Goal: Transaction & Acquisition: Purchase product/service

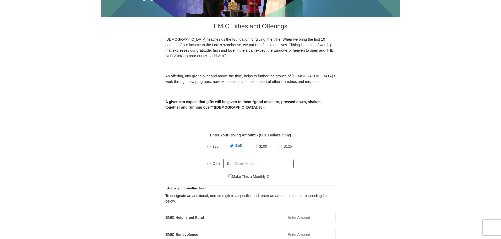
scroll to position [131, 0]
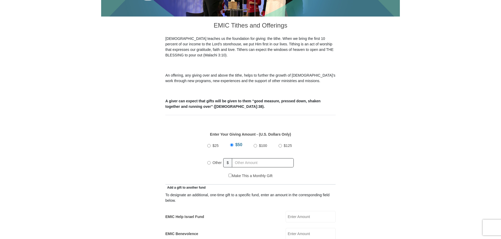
click at [210, 161] on input "Other" at bounding box center [208, 162] width 3 height 3
radio input "true"
click at [238, 158] on input "text" at bounding box center [264, 162] width 60 height 9
type input "77.7"
click at [254, 192] on div "To designate an additional, one-time gift to a specific fund, enter an amount i…" at bounding box center [251, 197] width 170 height 11
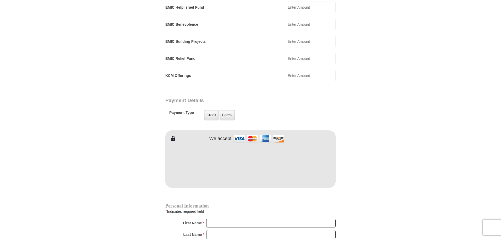
scroll to position [340, 0]
click at [221, 218] on input "First Name *" at bounding box center [271, 222] width 130 height 9
type input "D"
type input "e"
type input "Dent"
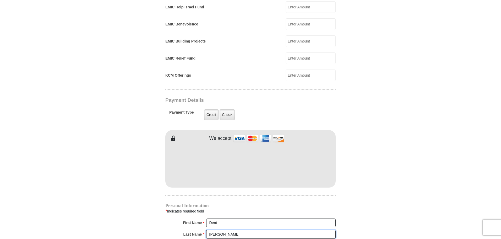
type input "[PERSON_NAME]"
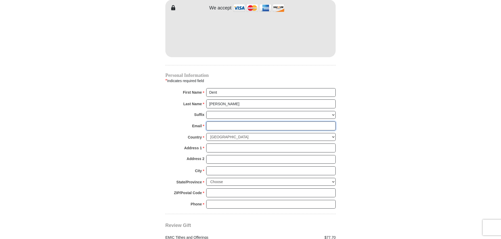
scroll to position [471, 0]
type input "[EMAIL_ADDRESS][DOMAIN_NAME]"
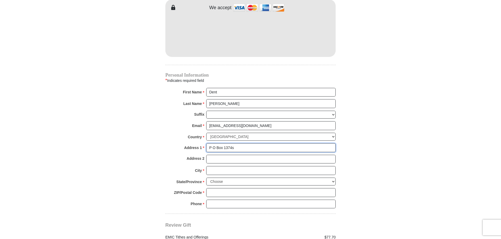
type input "P O Box 1374"
click at [214, 166] on input "City *" at bounding box center [271, 170] width 130 height 9
type input "[GEOGRAPHIC_DATA]"
click at [228, 178] on select "Choose [US_STATE] [US_STATE] [US_STATE] [US_STATE] [US_STATE] Armed Forces Amer…" at bounding box center [271, 182] width 130 height 8
select select "[GEOGRAPHIC_DATA]"
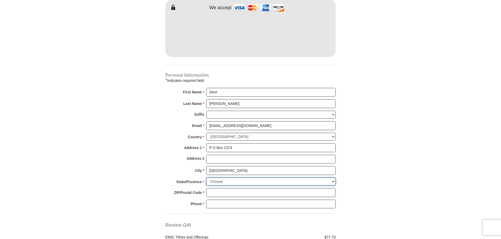
click at [206, 178] on select "Choose [US_STATE] [US_STATE] [US_STATE] [US_STATE] [US_STATE] Armed Forces Amer…" at bounding box center [271, 182] width 130 height 8
click at [217, 188] on input "ZIP/Postal Code *" at bounding box center [271, 192] width 130 height 9
click at [221, 200] on input "Phone * *" at bounding box center [271, 204] width 130 height 9
drag, startPoint x: 213, startPoint y: 197, endPoint x: 194, endPoint y: 203, distance: 19.4
click at [194, 203] on div "Phone * * -- Please enter Phone Number Please enter Phone" at bounding box center [251, 206] width 170 height 12
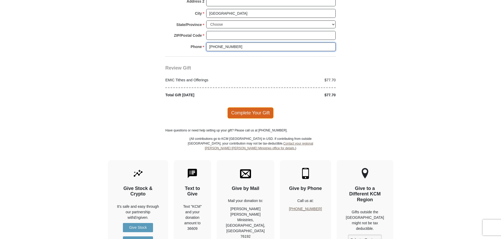
scroll to position [628, 0]
type input "[PHONE_NUMBER]"
click at [248, 107] on span "Complete Your Gift" at bounding box center [251, 112] width 46 height 11
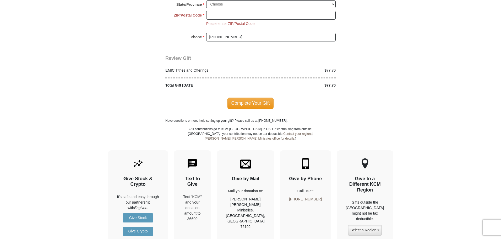
scroll to position [649, 0]
click at [212, 10] on input "ZIP/Postal Code *" at bounding box center [271, 14] width 130 height 9
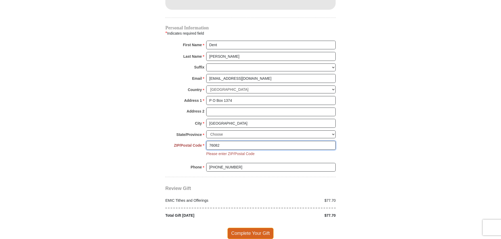
type input "76082"
click at [248, 228] on span "Complete Your Gift" at bounding box center [251, 233] width 46 height 11
